Goal: Find specific page/section: Find specific page/section

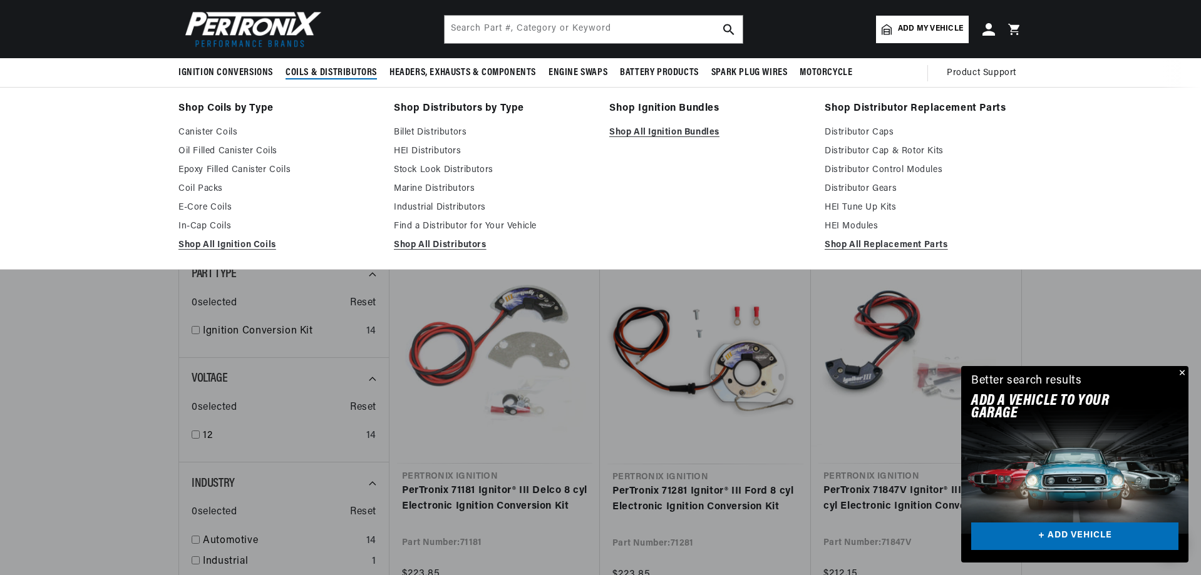
scroll to position [0, 1564]
click at [326, 66] on span "Coils & Distributors" at bounding box center [331, 72] width 91 height 13
click at [212, 129] on link "Canister Coils" at bounding box center [277, 132] width 198 height 15
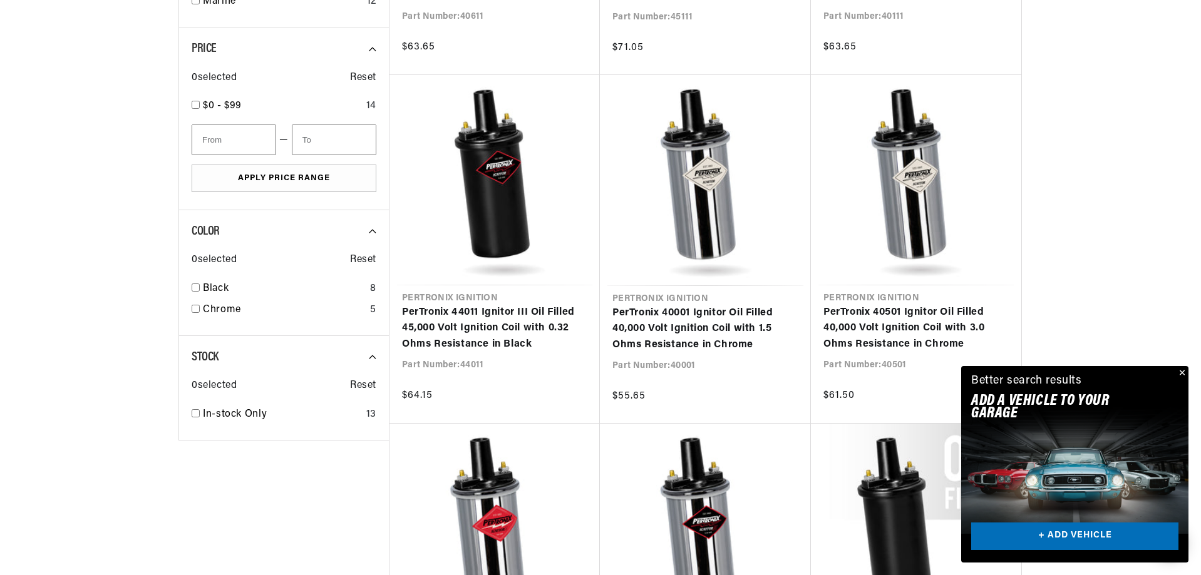
scroll to position [0, 1564]
click at [1182, 374] on button "Close" at bounding box center [1180, 373] width 15 height 15
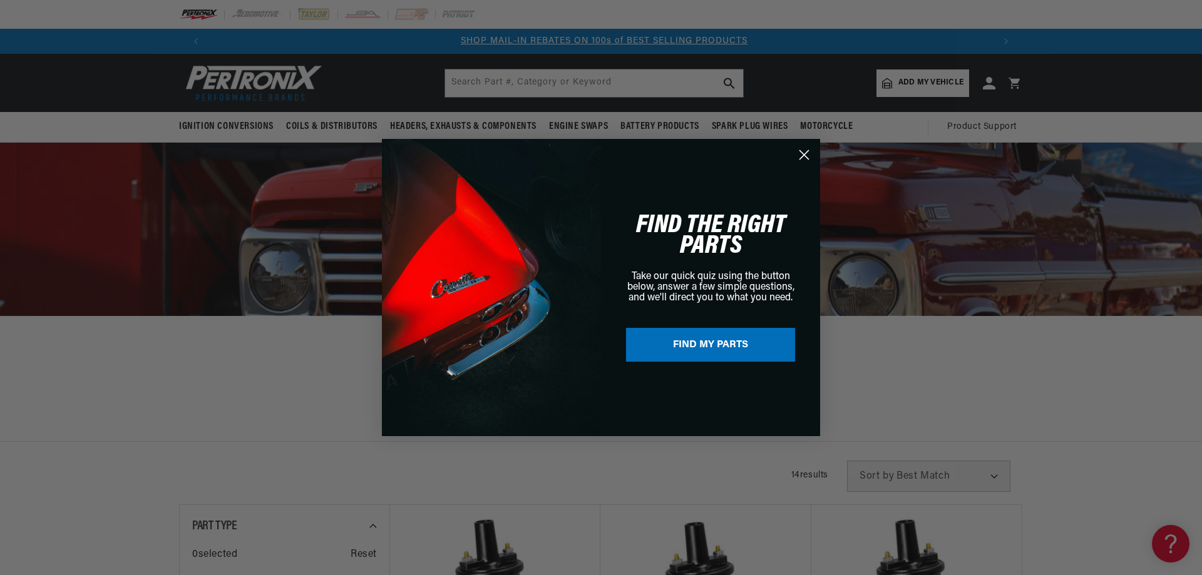
click at [809, 157] on circle "Close dialog" at bounding box center [804, 155] width 21 height 21
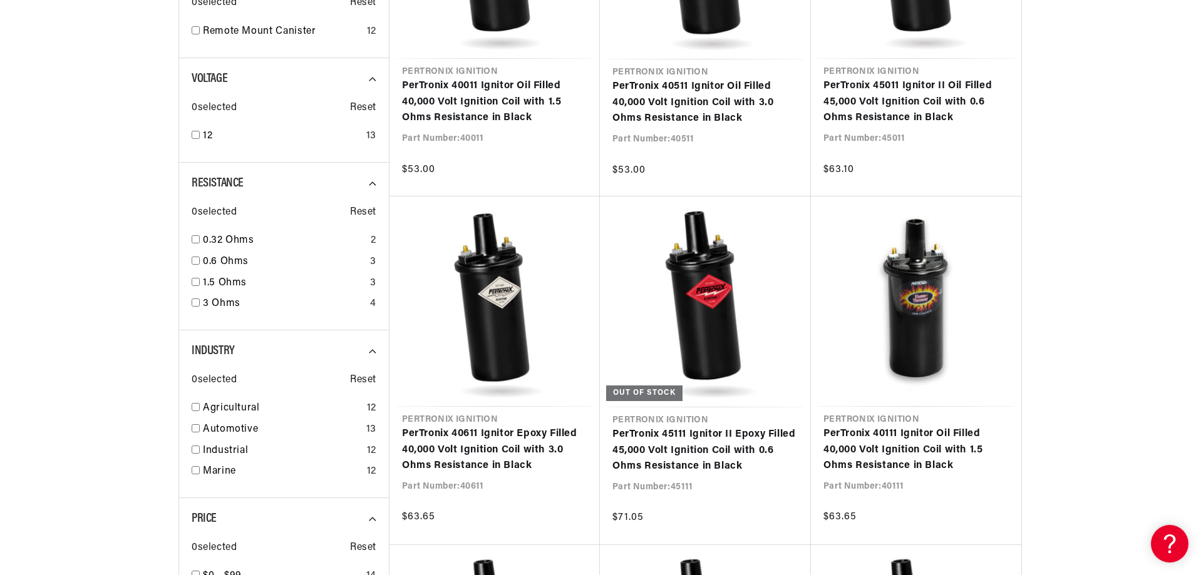
scroll to position [814, 0]
